Goal: Task Accomplishment & Management: Manage account settings

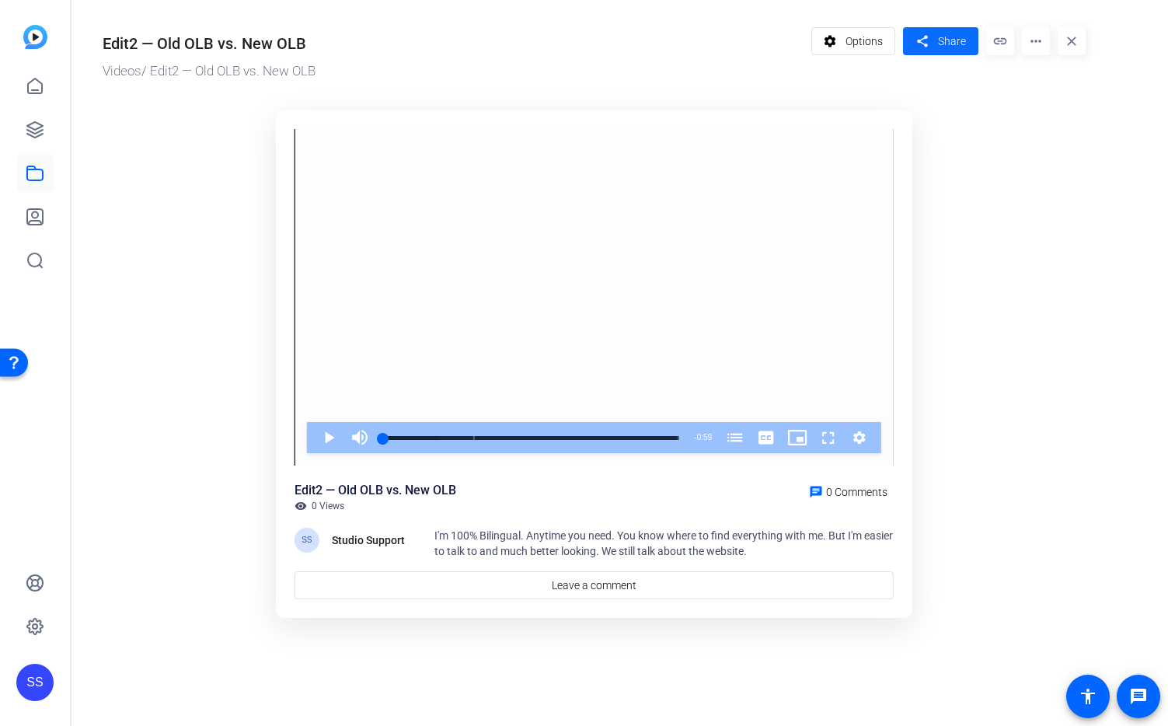
click at [909, 40] on span at bounding box center [940, 41] width 75 height 37
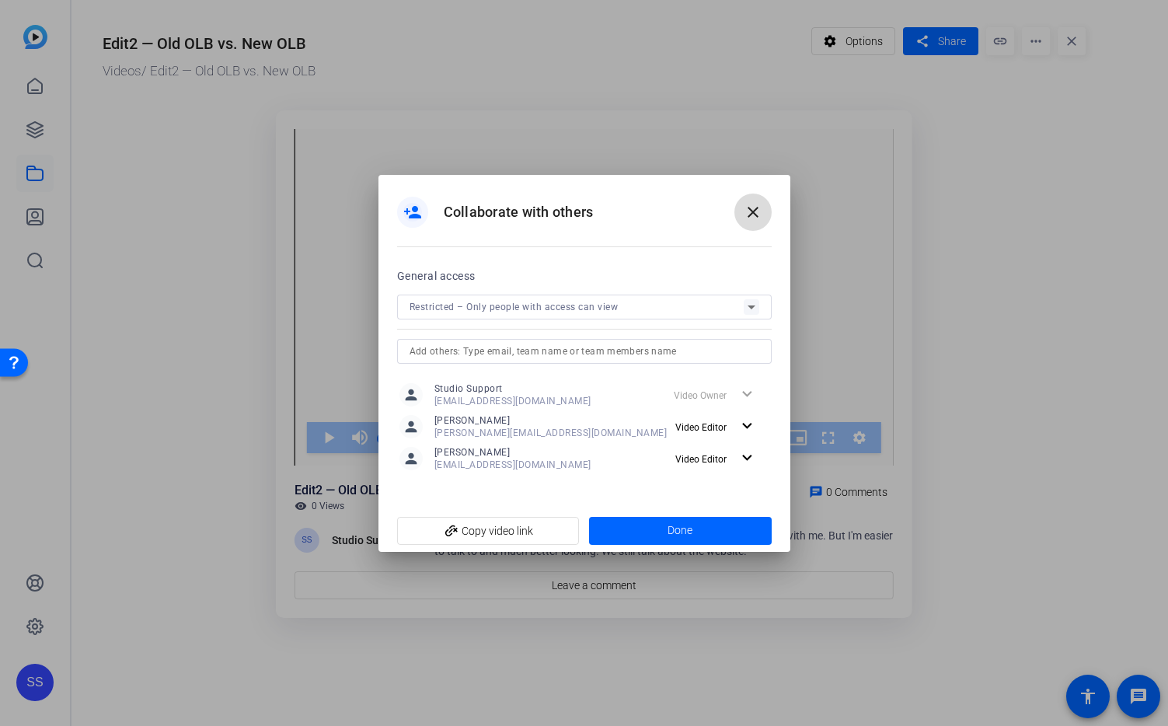
click at [752, 214] on mat-icon "close" at bounding box center [753, 212] width 19 height 19
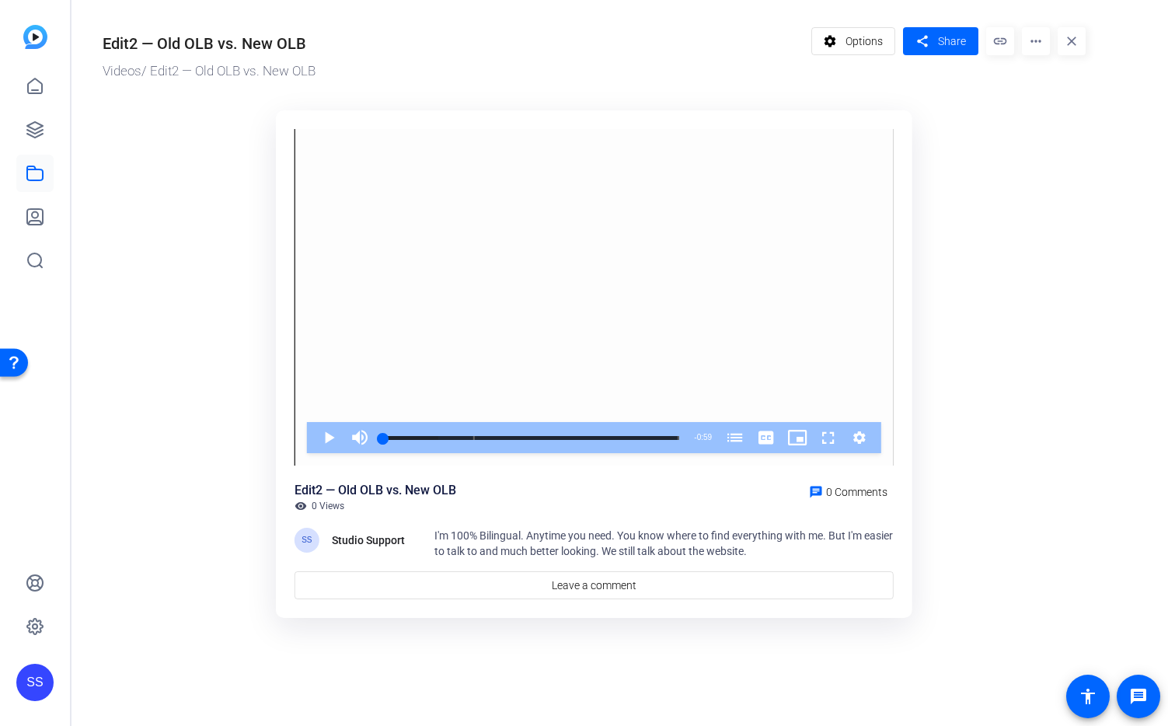
click at [26, 679] on div "SS" at bounding box center [34, 682] width 37 height 37
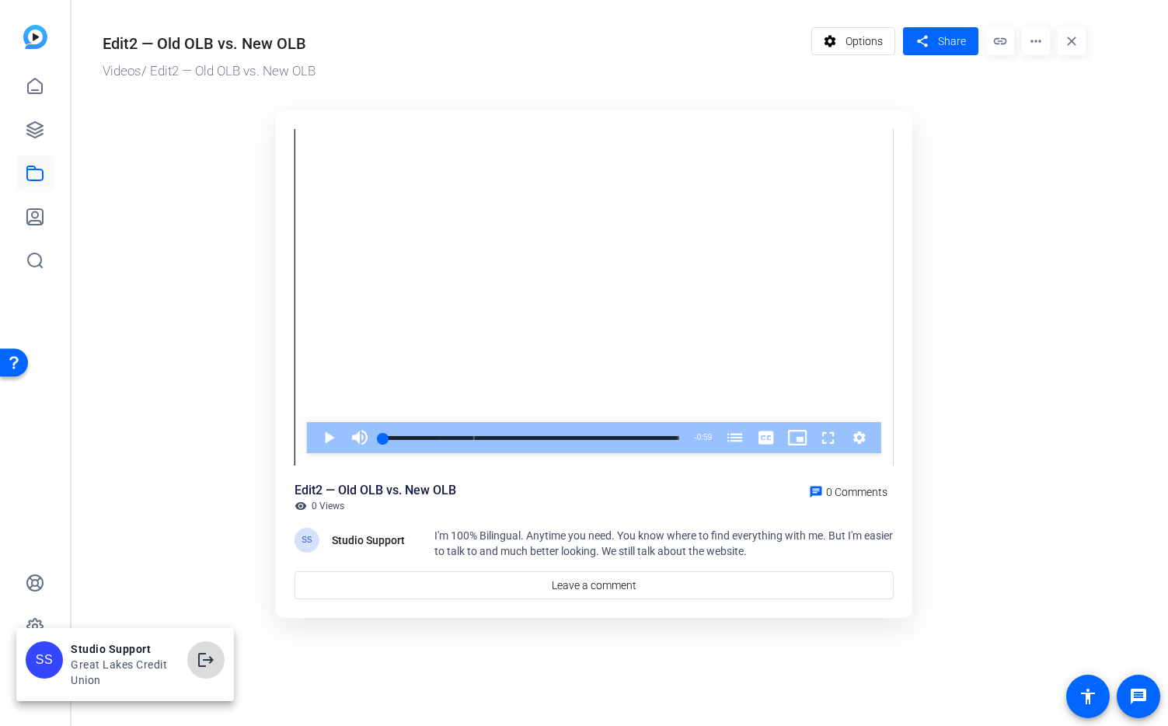
click at [200, 661] on mat-icon "logout" at bounding box center [206, 659] width 19 height 19
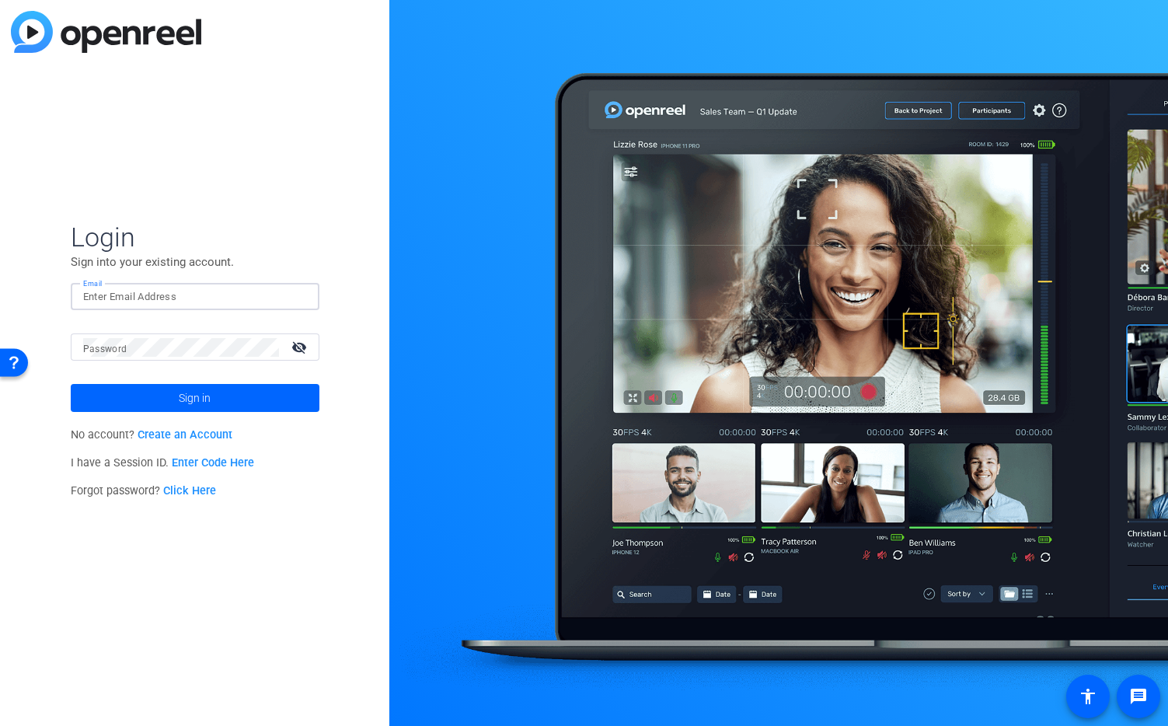
click at [235, 300] on input "Email" at bounding box center [195, 297] width 224 height 19
click at [292, 295] on img at bounding box center [293, 297] width 11 height 19
click at [294, 294] on img at bounding box center [293, 297] width 11 height 19
type input "studiosupport@openreel.com"
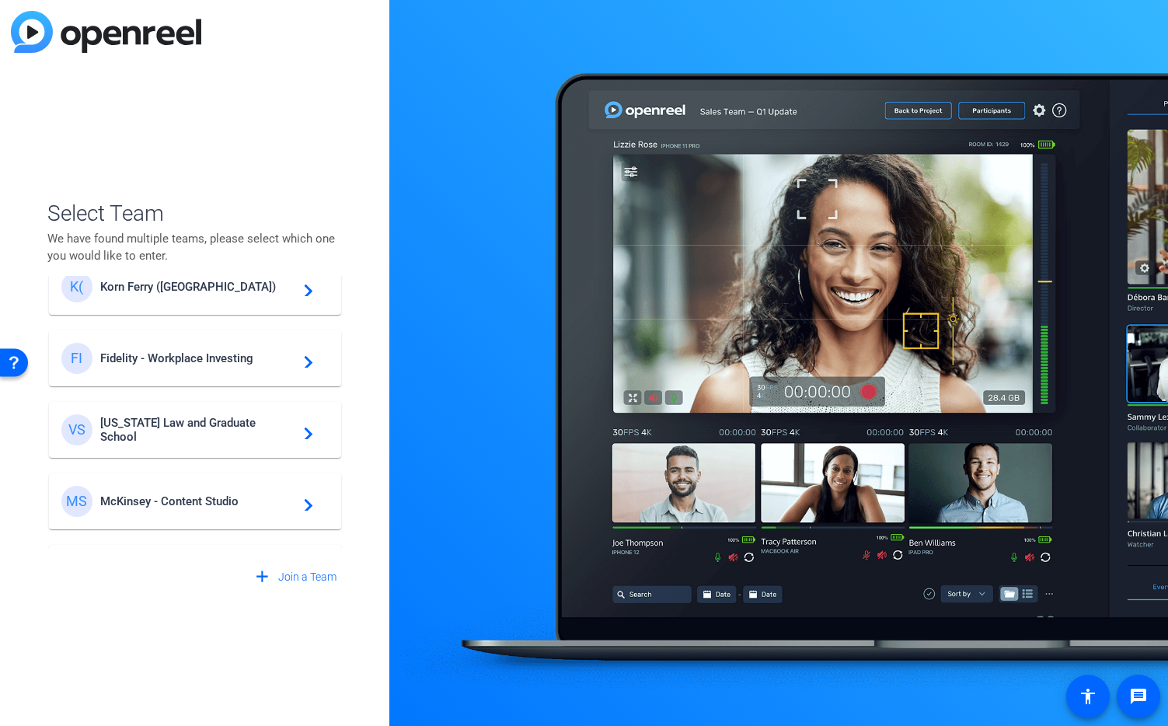
scroll to position [316, 0]
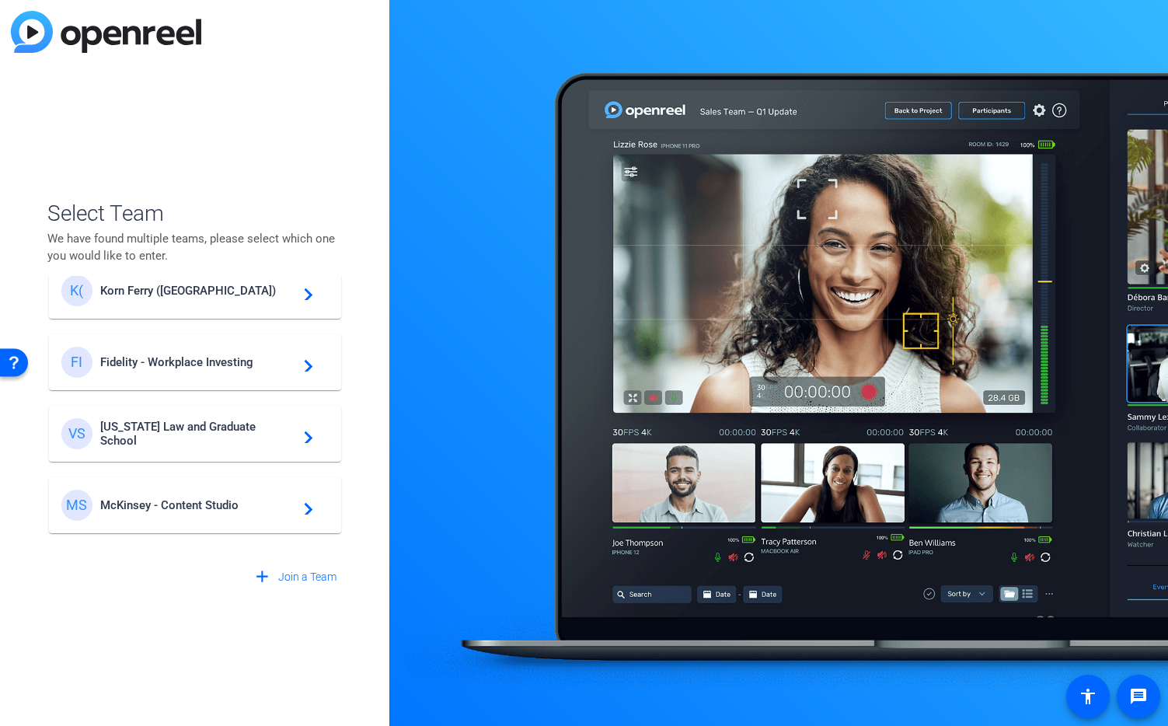
click at [173, 290] on span "Korn Ferry (US)" at bounding box center [197, 291] width 194 height 14
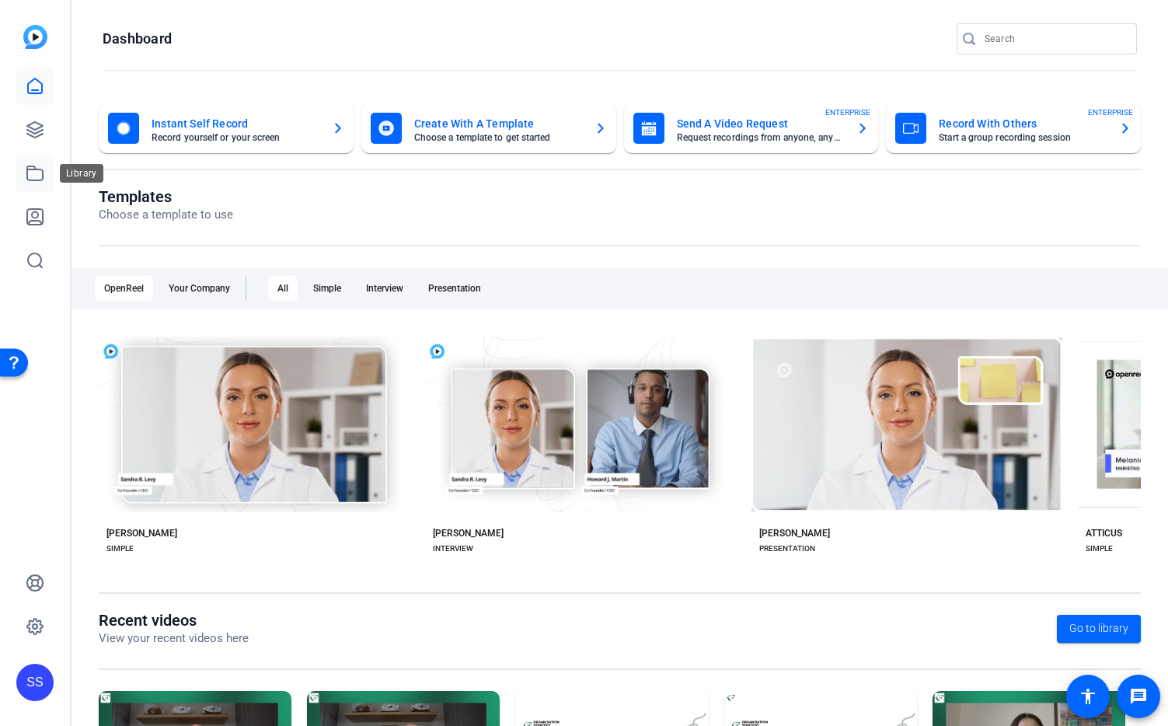
click at [42, 167] on icon at bounding box center [35, 173] width 19 height 19
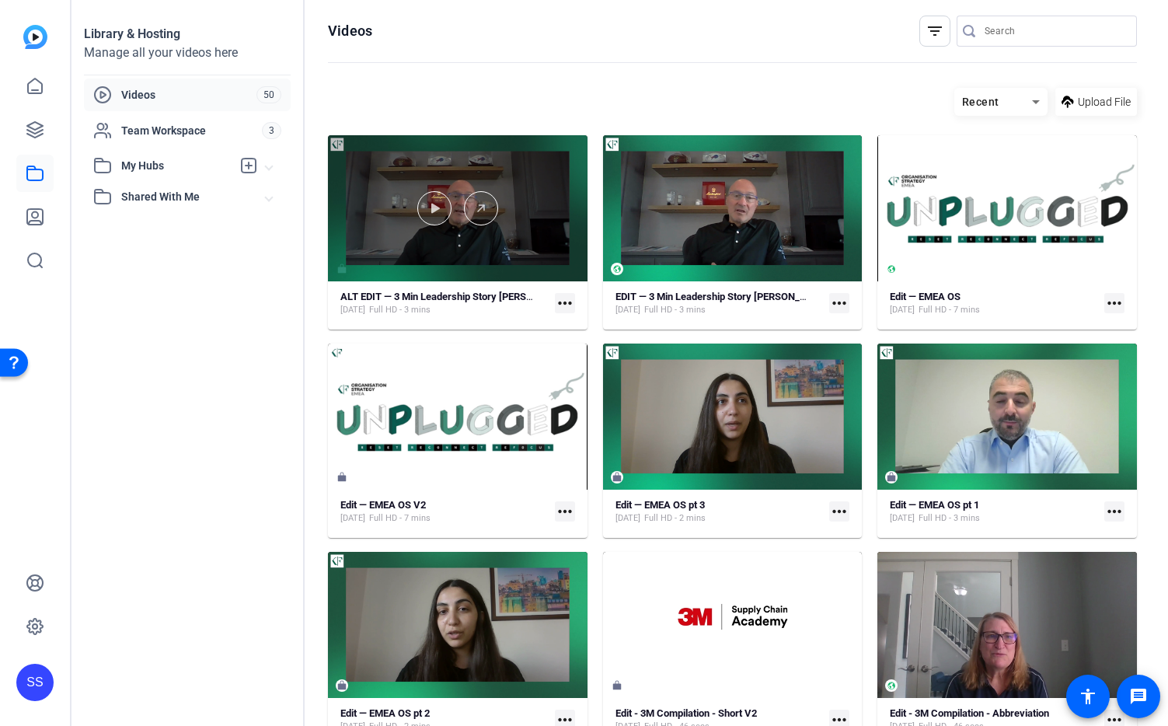
click at [473, 166] on div at bounding box center [458, 208] width 260 height 146
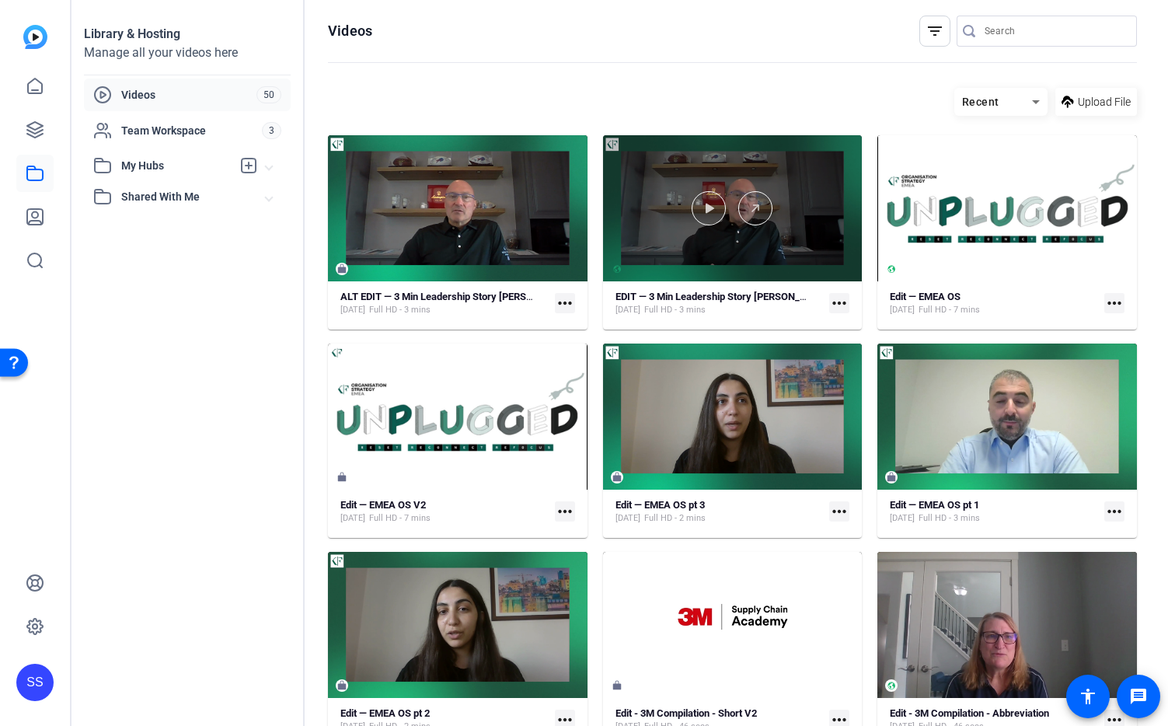
click at [692, 188] on div at bounding box center [733, 208] width 260 height 146
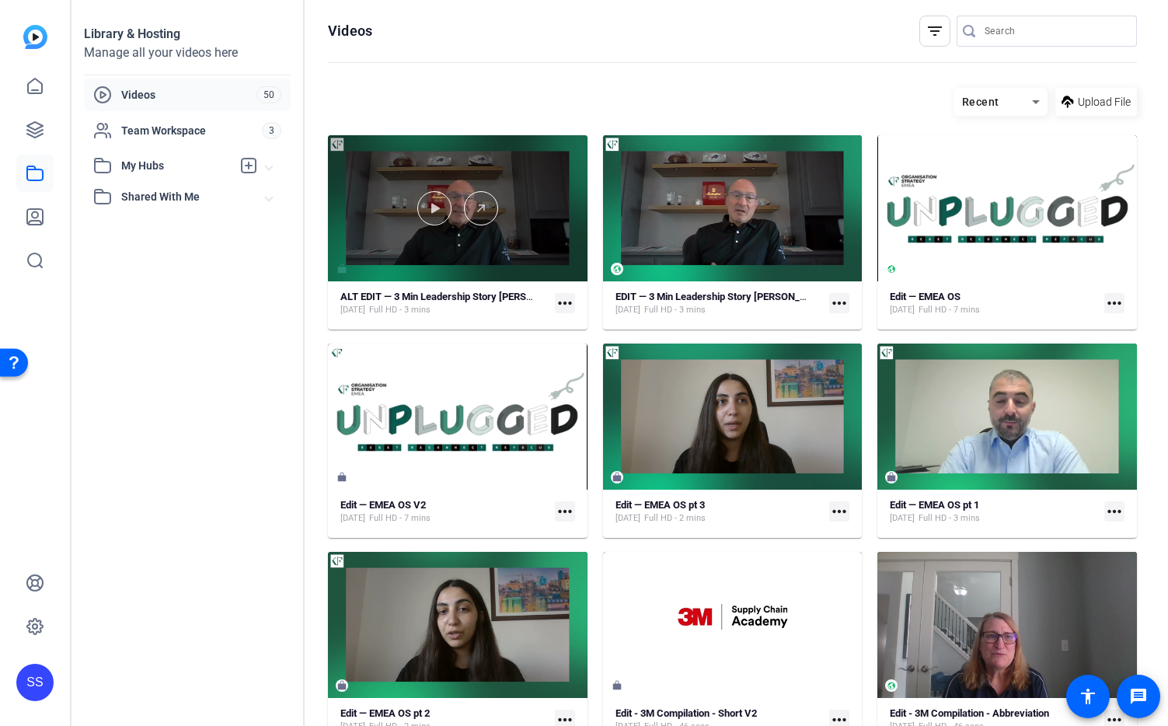
click at [553, 198] on div at bounding box center [458, 208] width 260 height 34
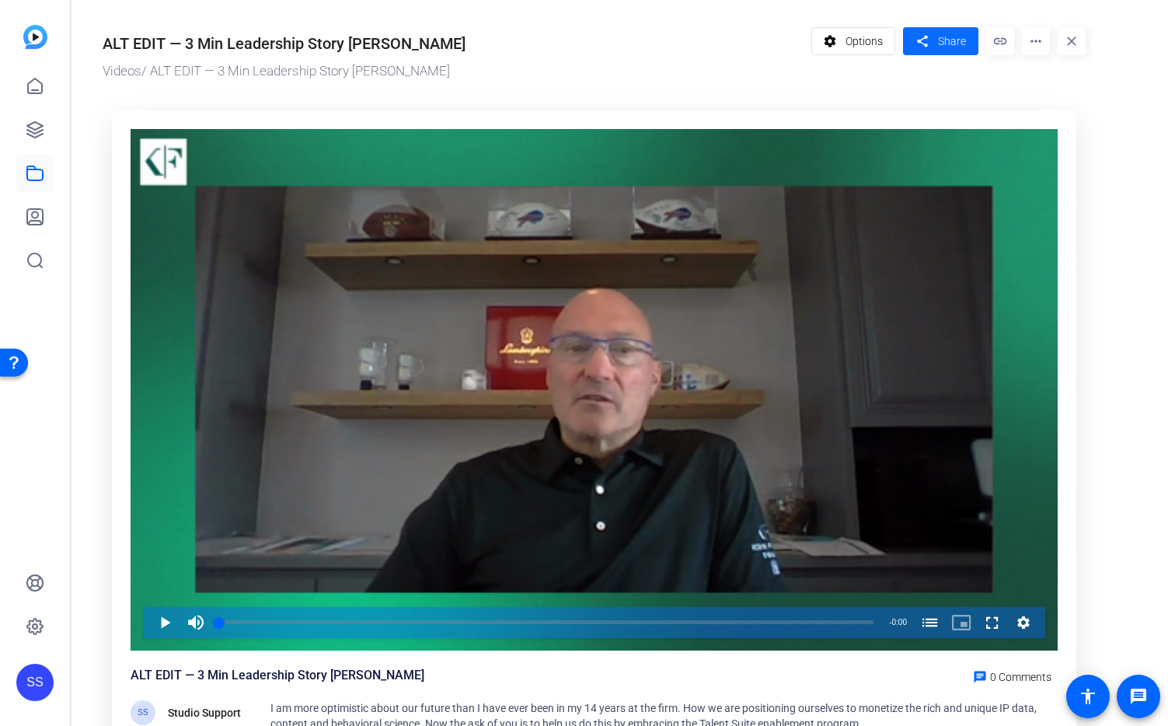
click at [962, 40] on span "Share" at bounding box center [952, 41] width 28 height 16
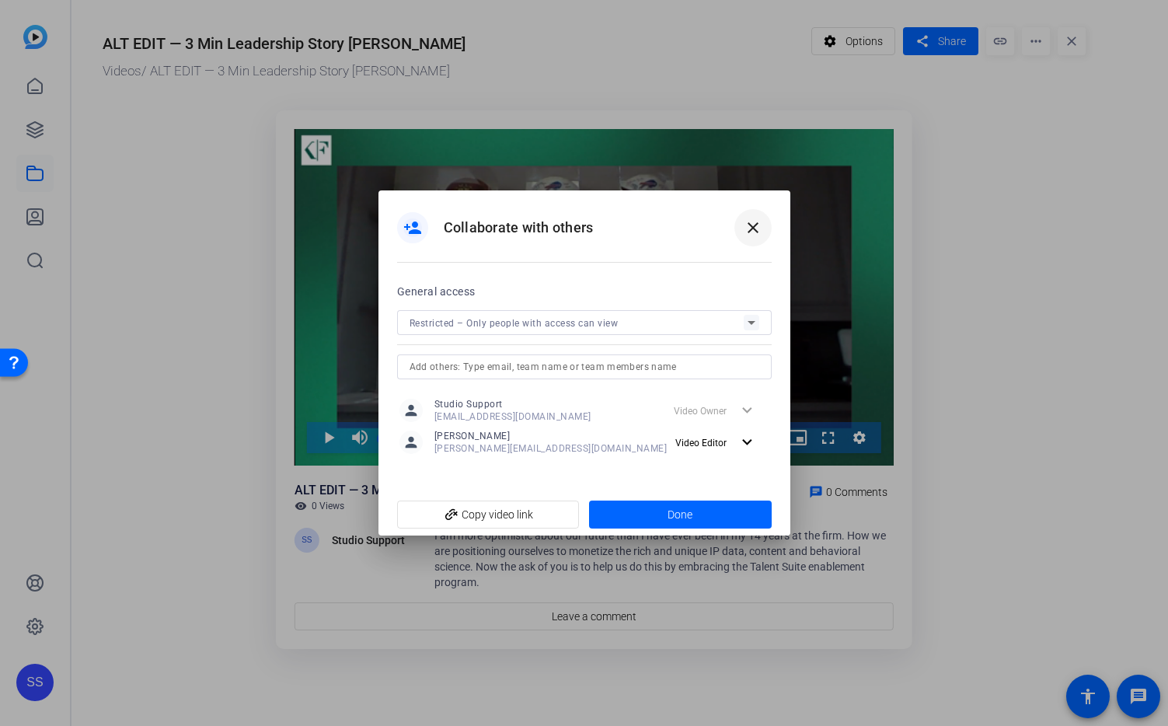
click at [765, 231] on span at bounding box center [752, 227] width 37 height 37
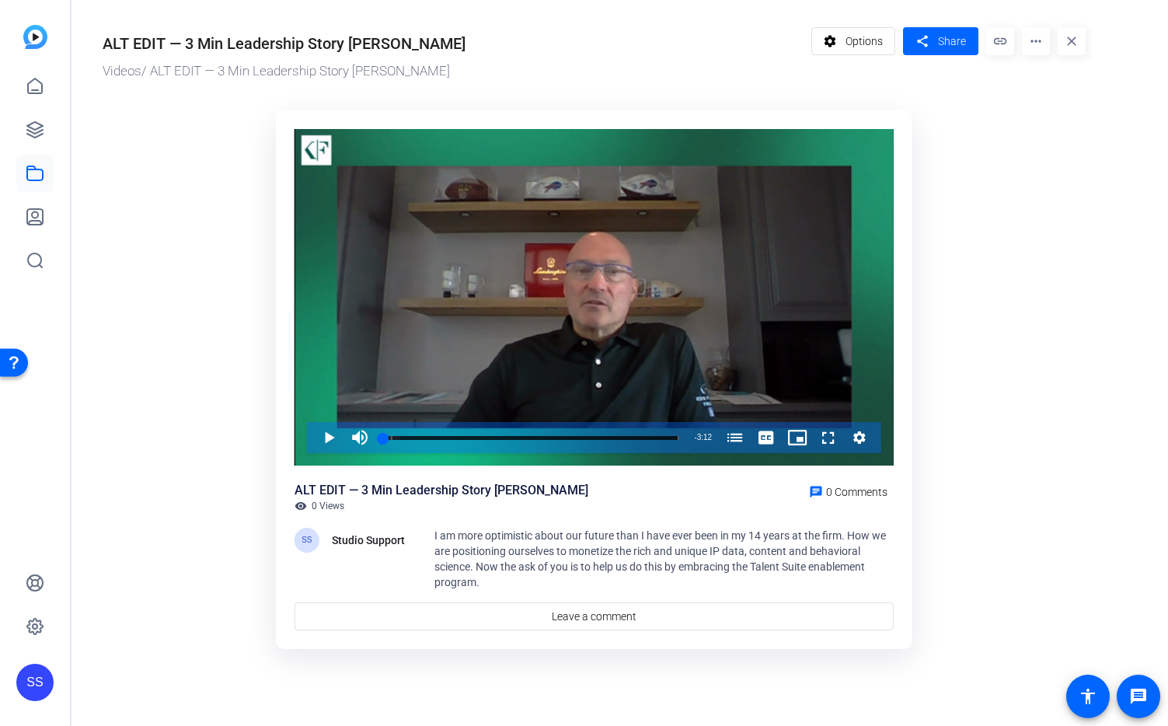
click at [33, 685] on div "SS" at bounding box center [34, 682] width 37 height 37
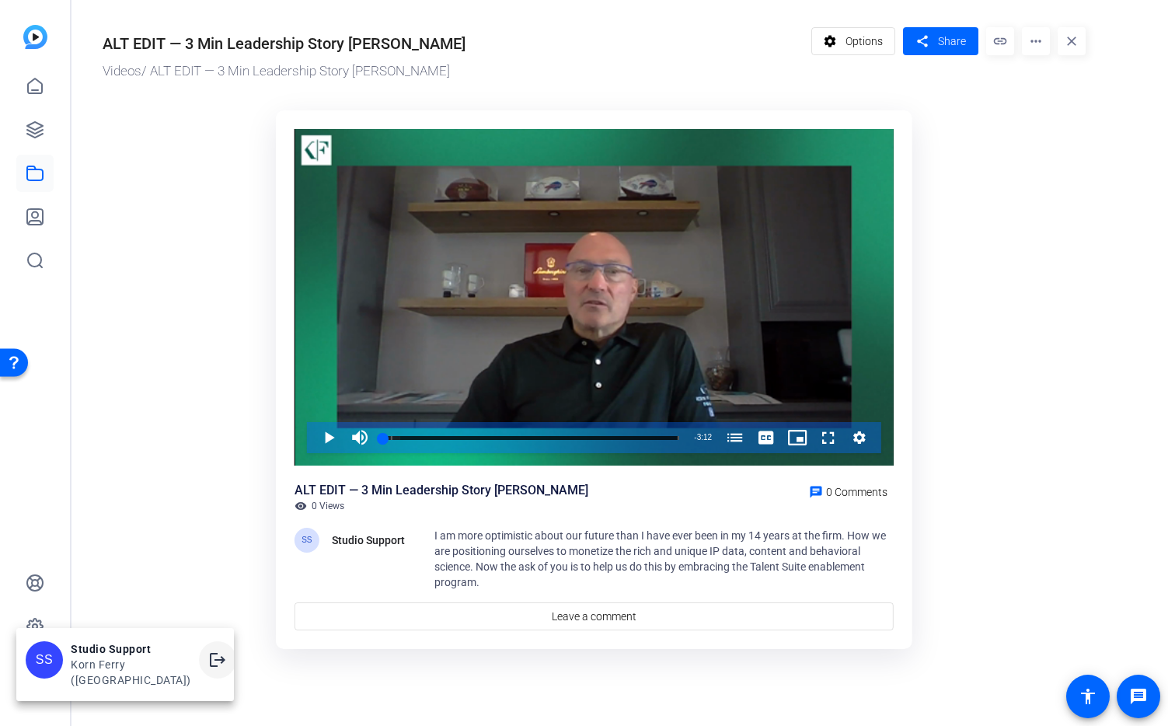
click at [208, 669] on mat-icon "logout" at bounding box center [217, 659] width 19 height 19
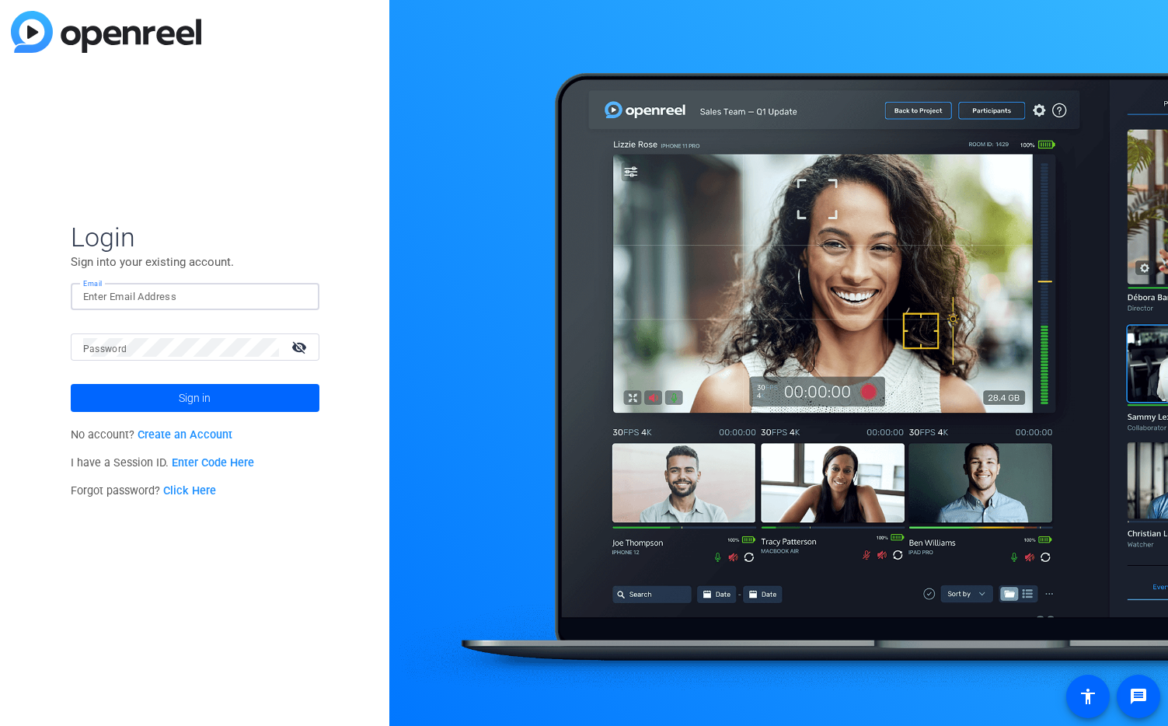
click at [218, 298] on input "Email" at bounding box center [195, 297] width 224 height 19
click at [291, 298] on img at bounding box center [293, 297] width 11 height 19
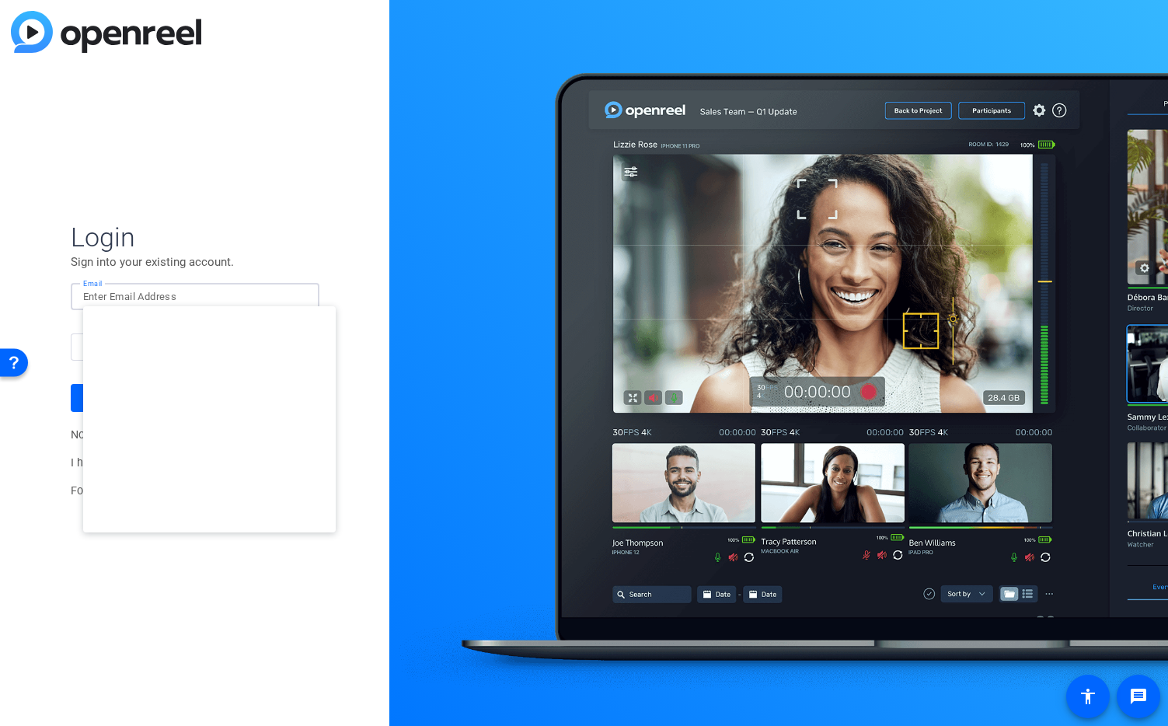
type input "[EMAIL_ADDRESS][DOMAIN_NAME]"
